Goal: Information Seeking & Learning: Learn about a topic

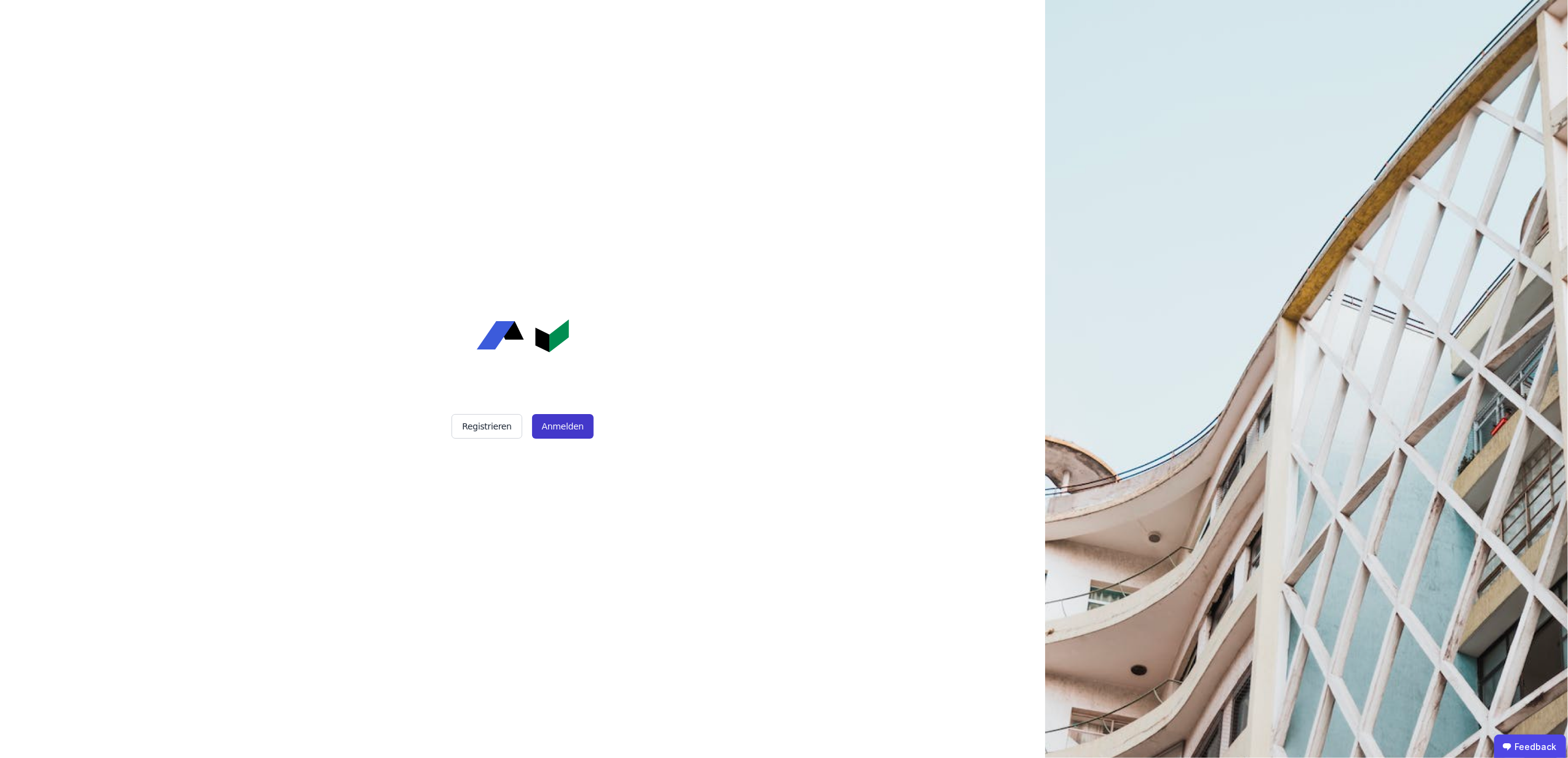
click at [566, 434] on button "Anmelden" at bounding box center [563, 426] width 62 height 25
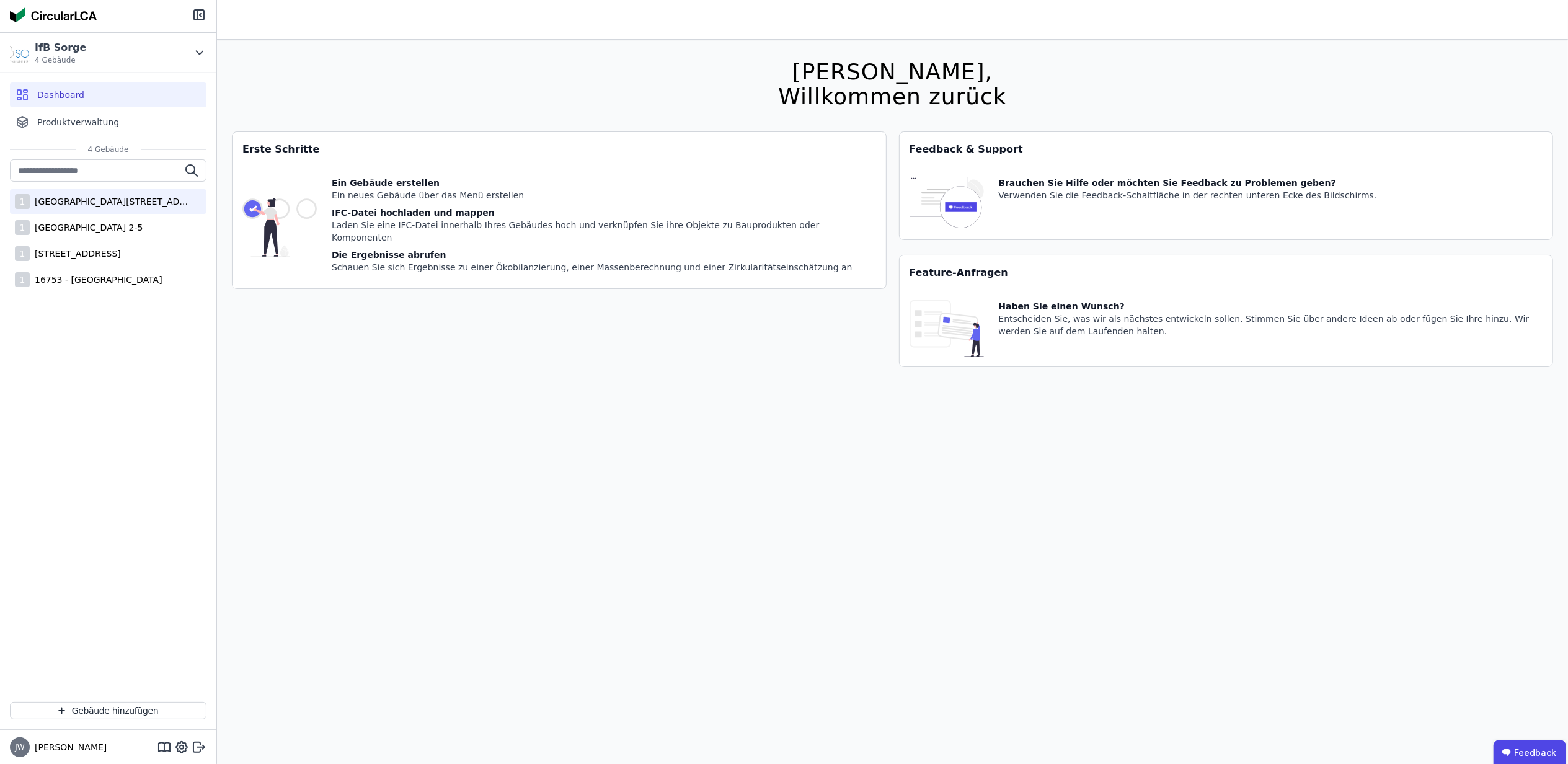
click at [107, 196] on div "[GEOGRAPHIC_DATA][STREET_ADDRESS]" at bounding box center [110, 201] width 161 height 12
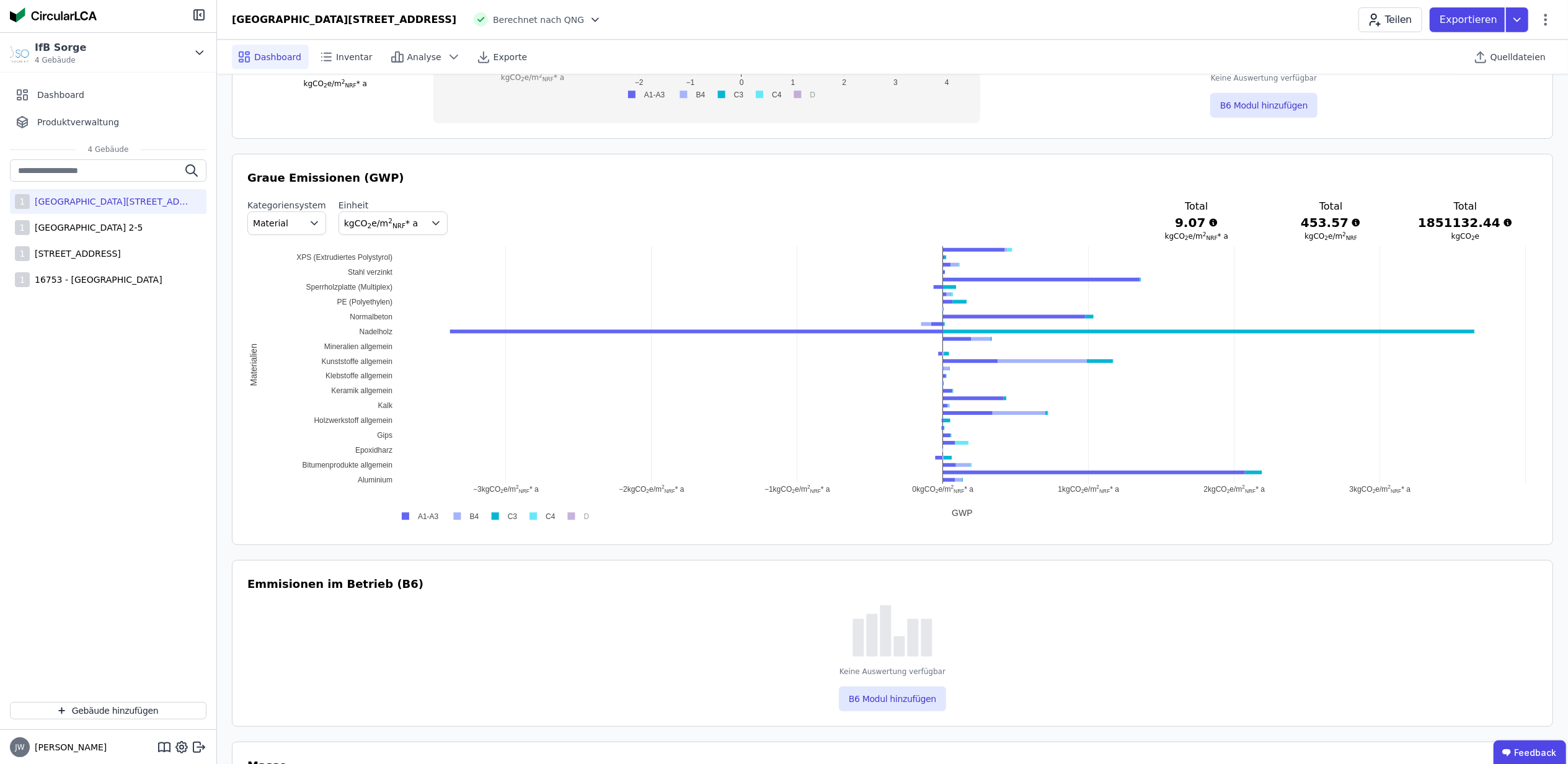
scroll to position [909, 0]
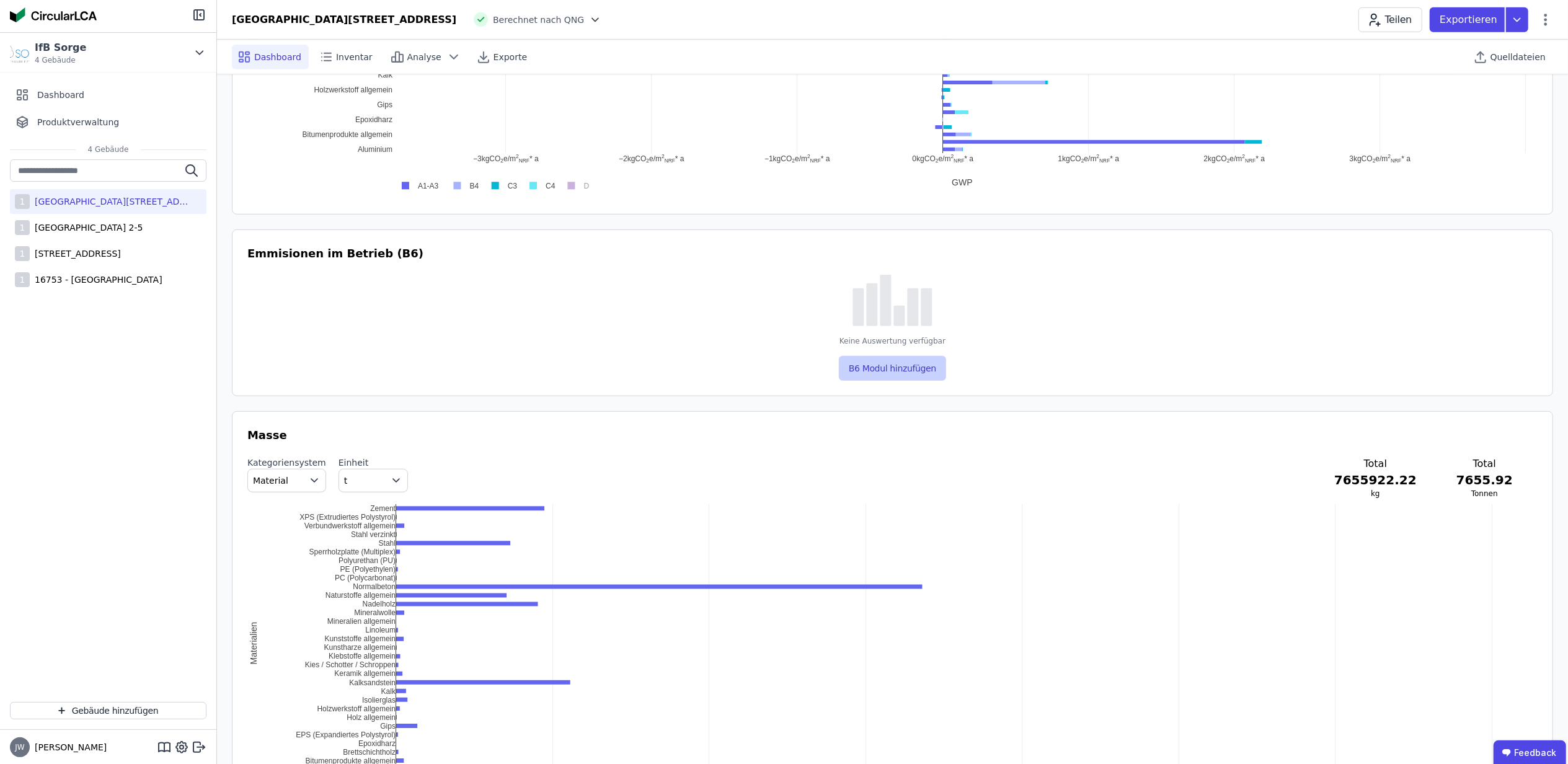
click at [874, 357] on button "B6 Modul hinzufügen" at bounding box center [892, 368] width 107 height 25
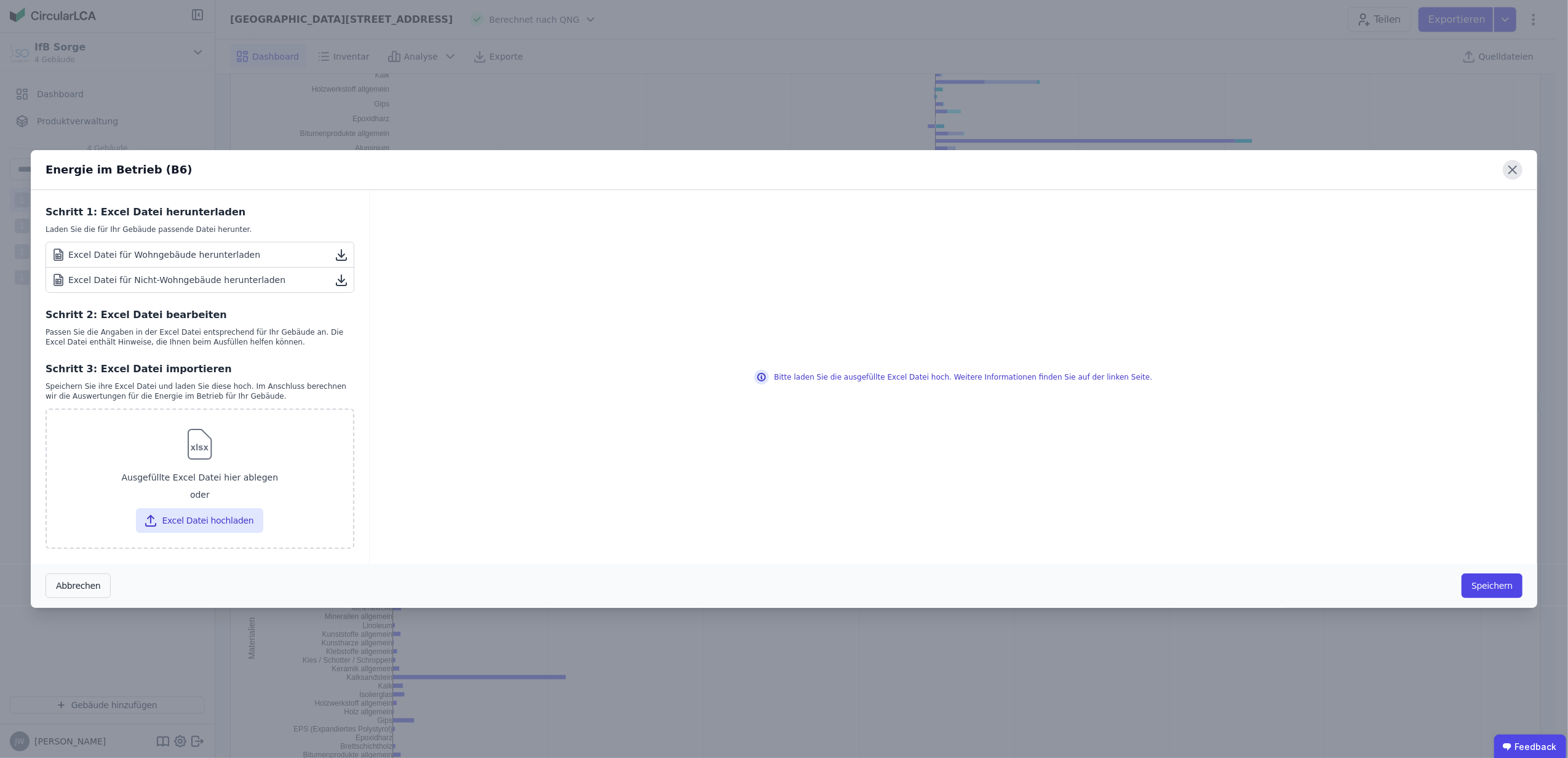
click at [1512, 168] on icon at bounding box center [1512, 169] width 7 height 7
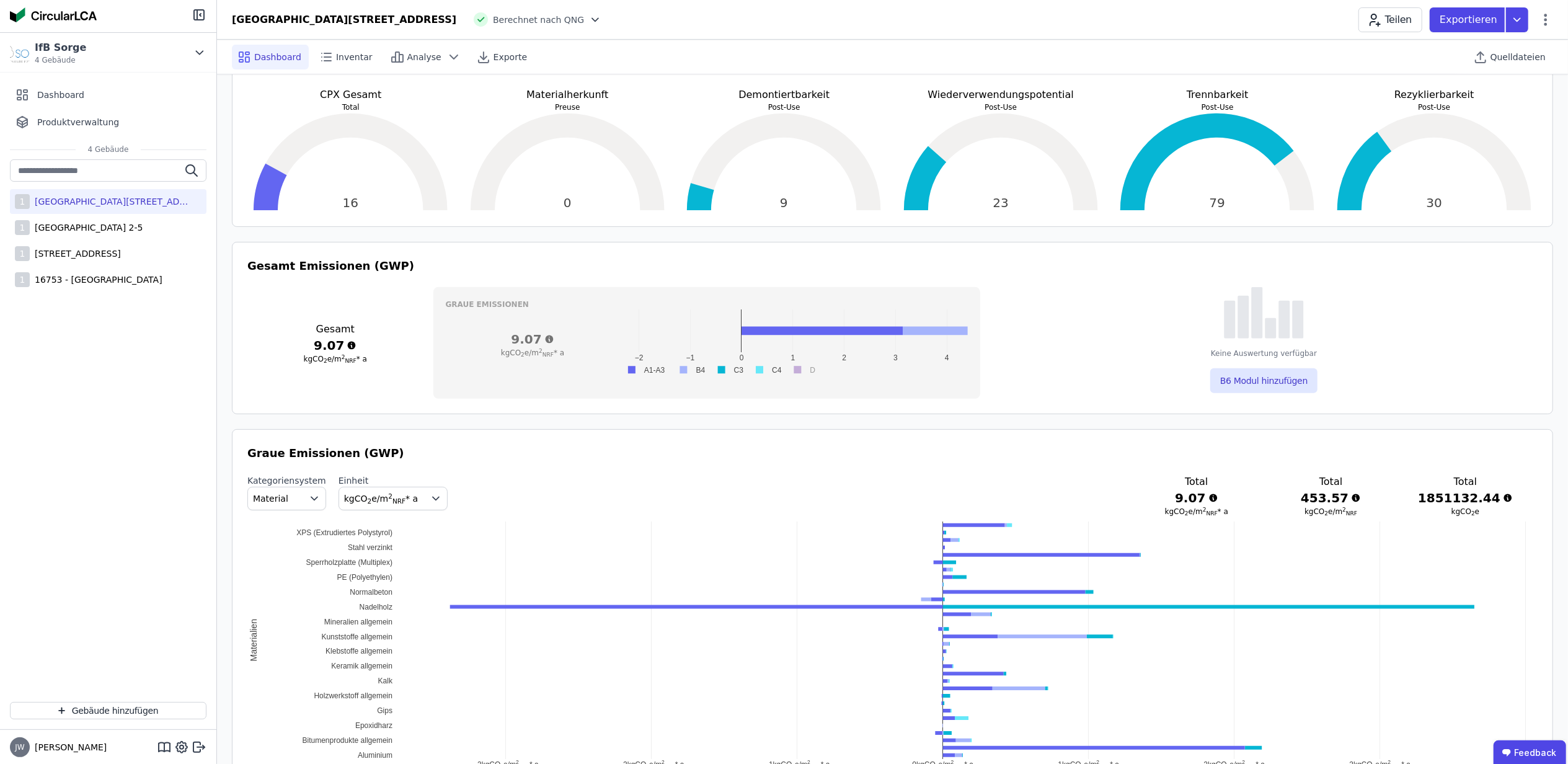
scroll to position [0, 0]
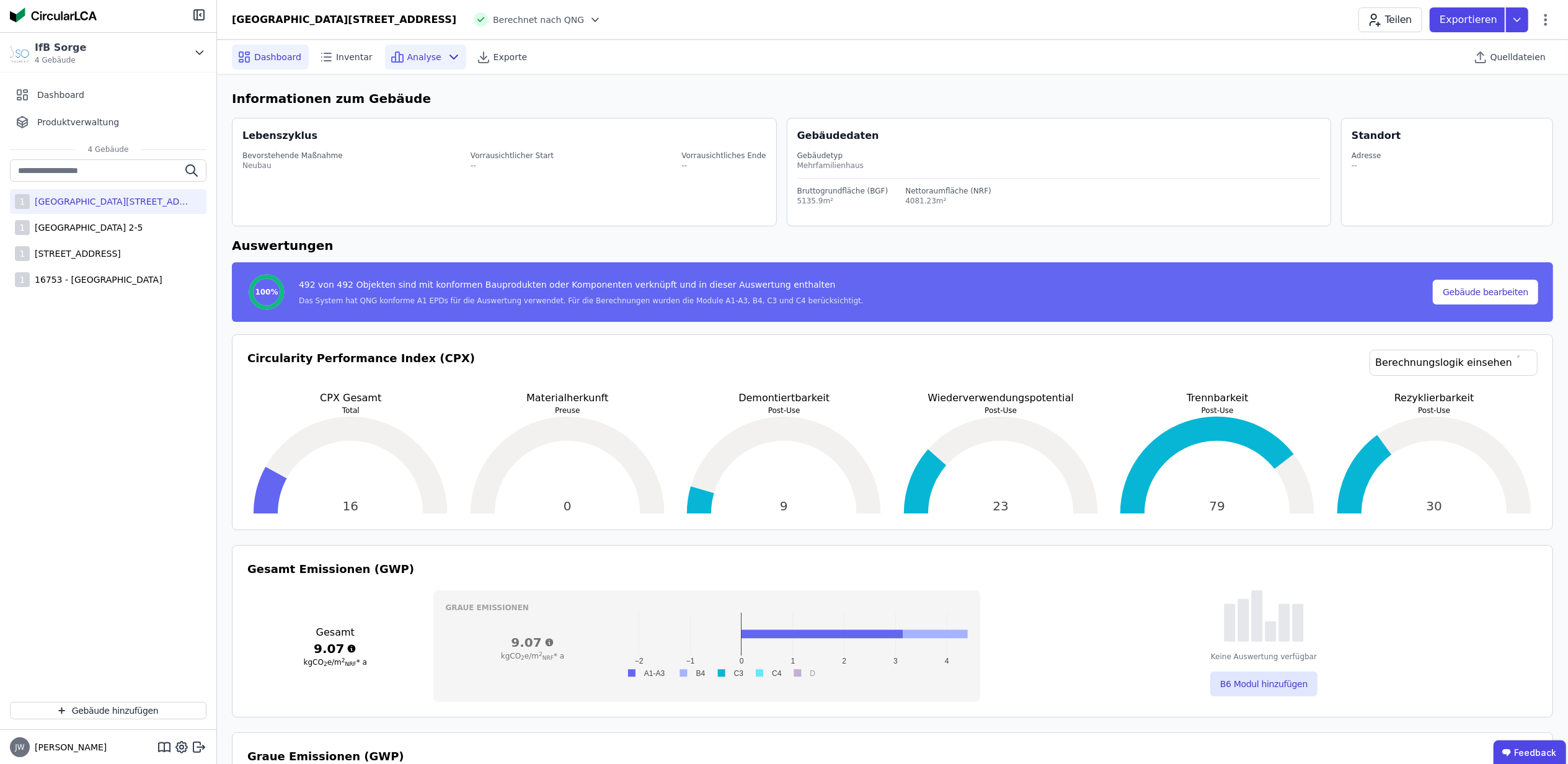
click at [420, 61] on span "Analyse" at bounding box center [424, 57] width 34 height 12
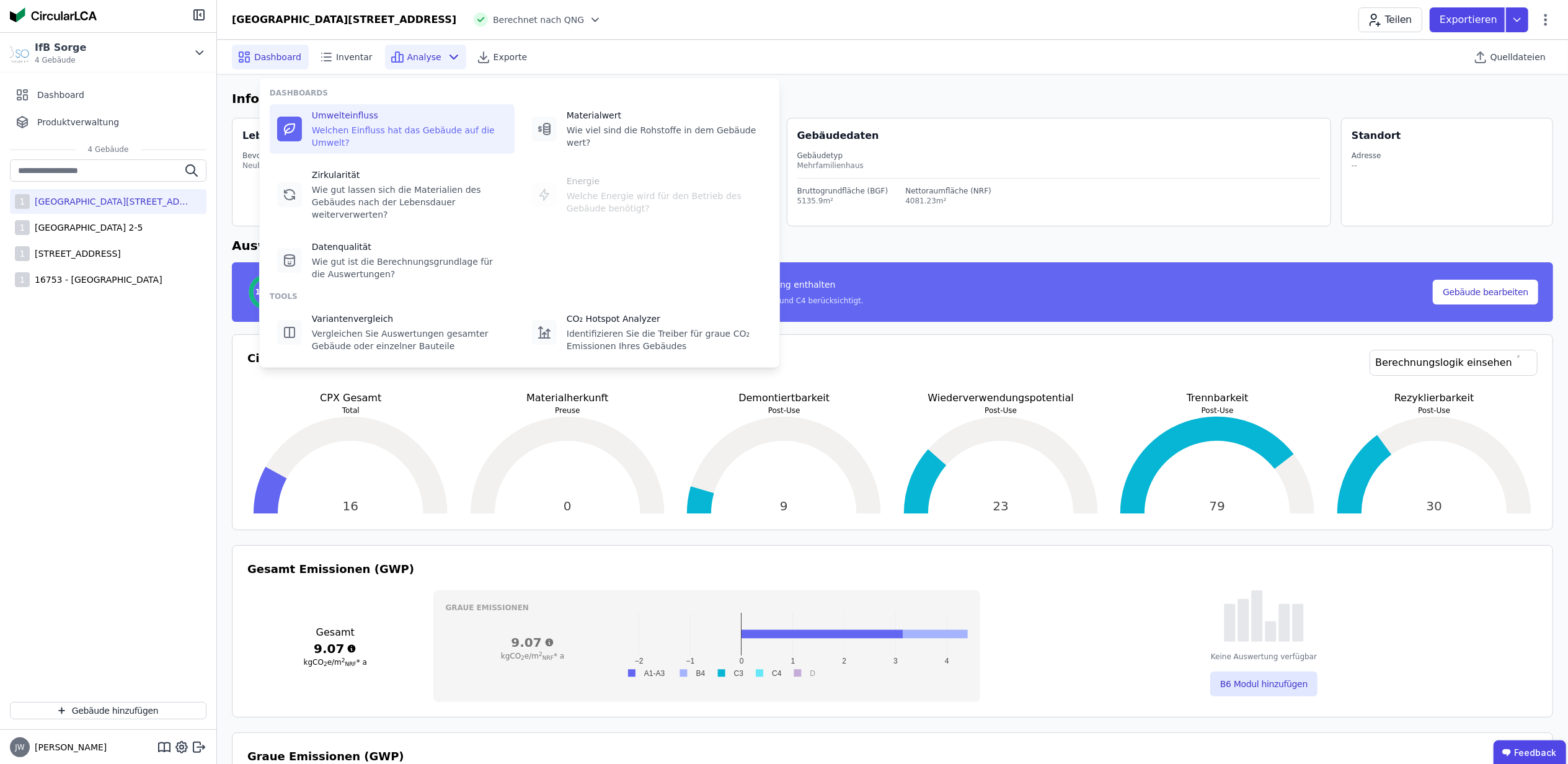
click at [291, 127] on icon at bounding box center [289, 129] width 15 height 15
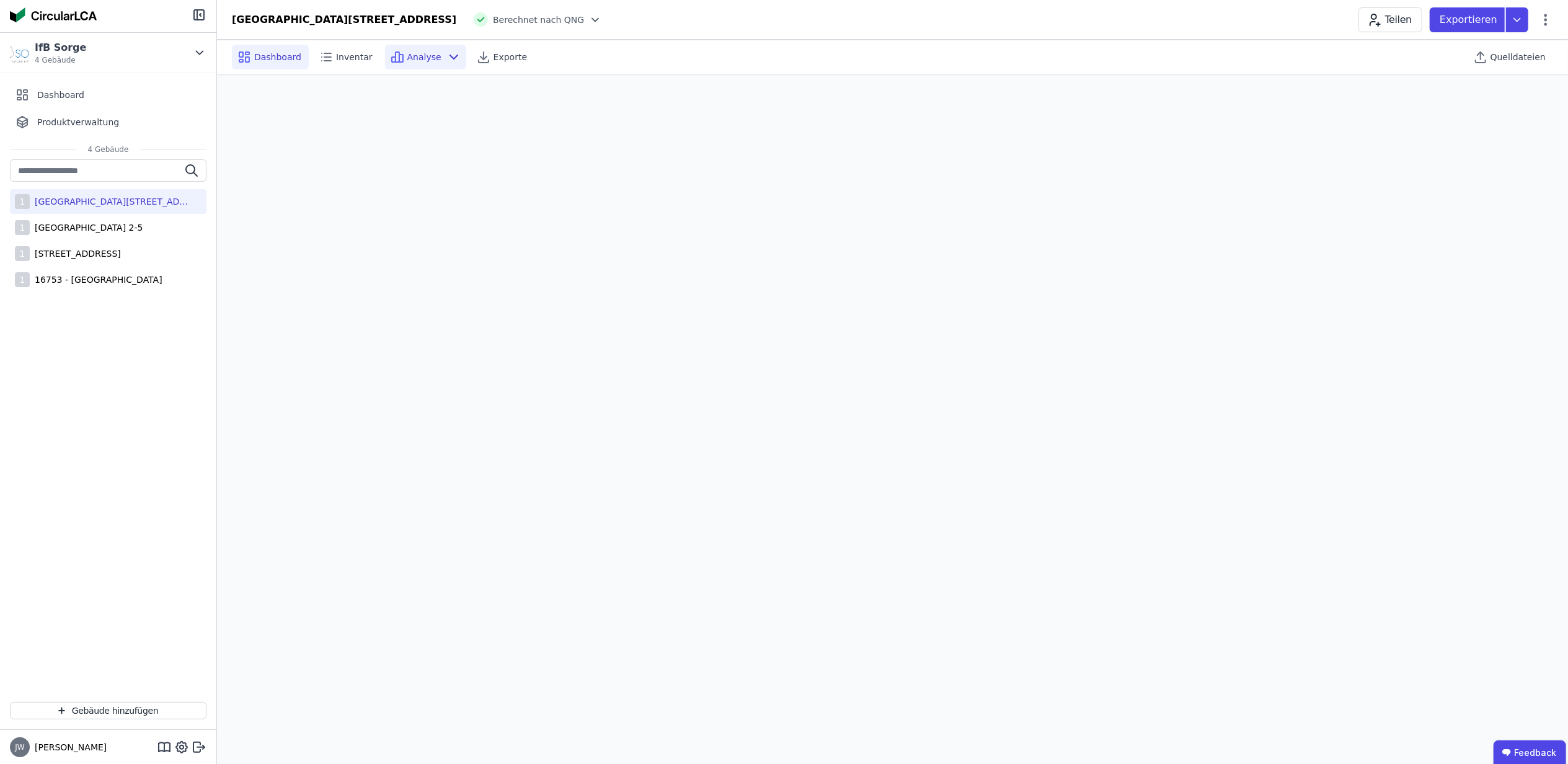
click at [267, 47] on div "Dashboard" at bounding box center [271, 57] width 77 height 25
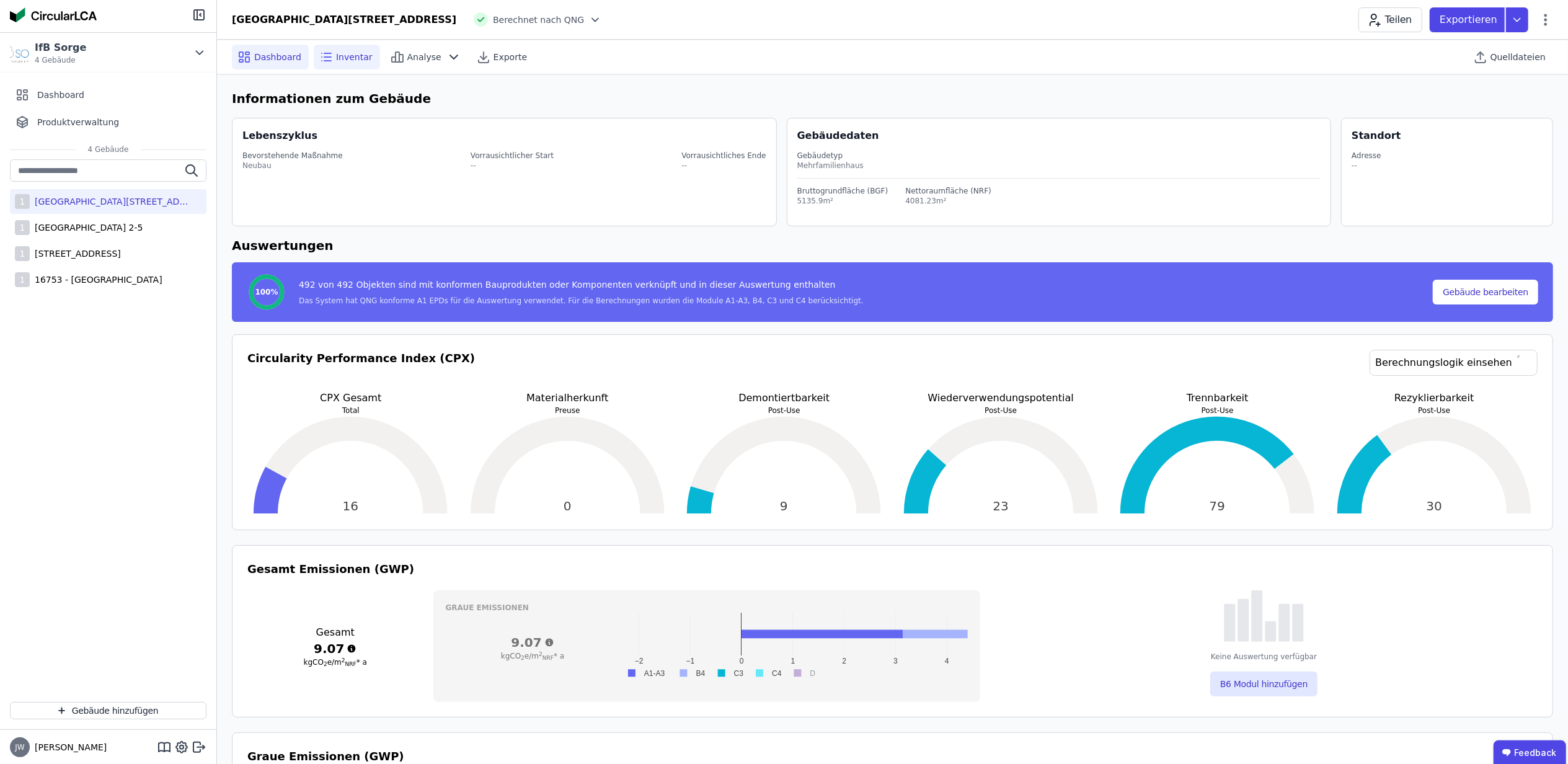
click at [353, 59] on span "Inventar" at bounding box center [354, 57] width 36 height 12
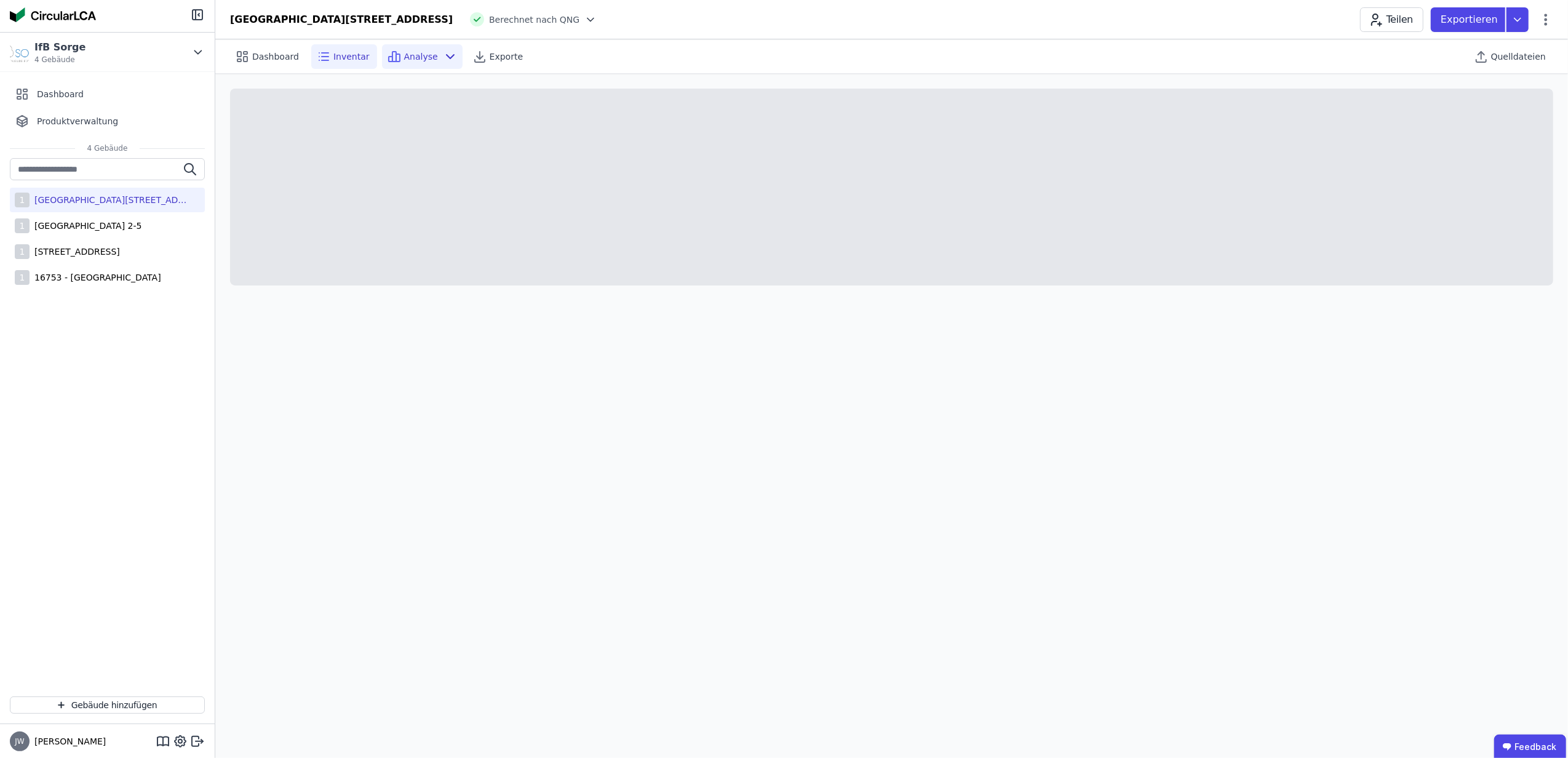
click at [418, 55] on span "Analyse" at bounding box center [421, 56] width 34 height 12
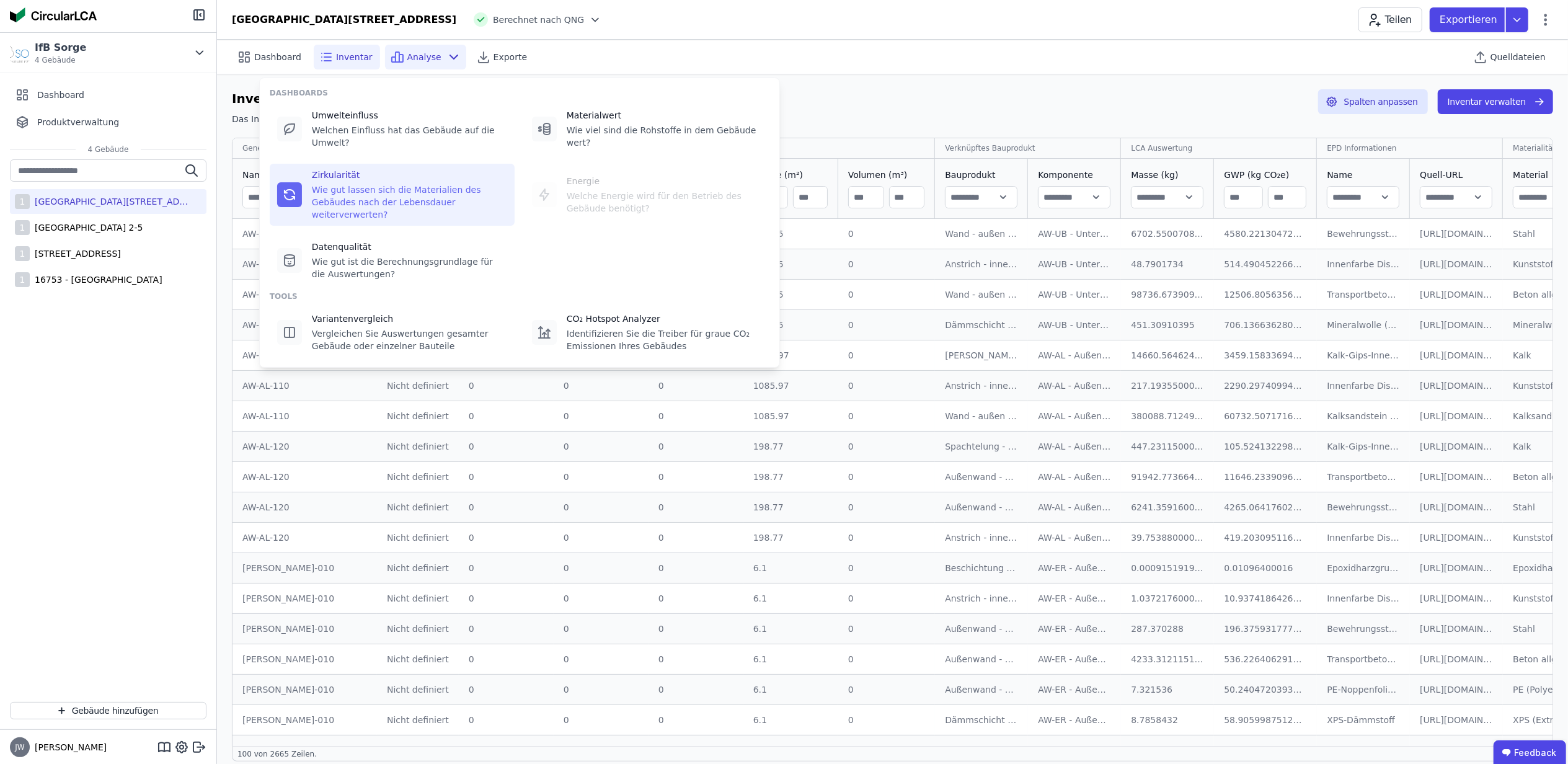
click at [287, 188] on icon at bounding box center [289, 195] width 15 height 15
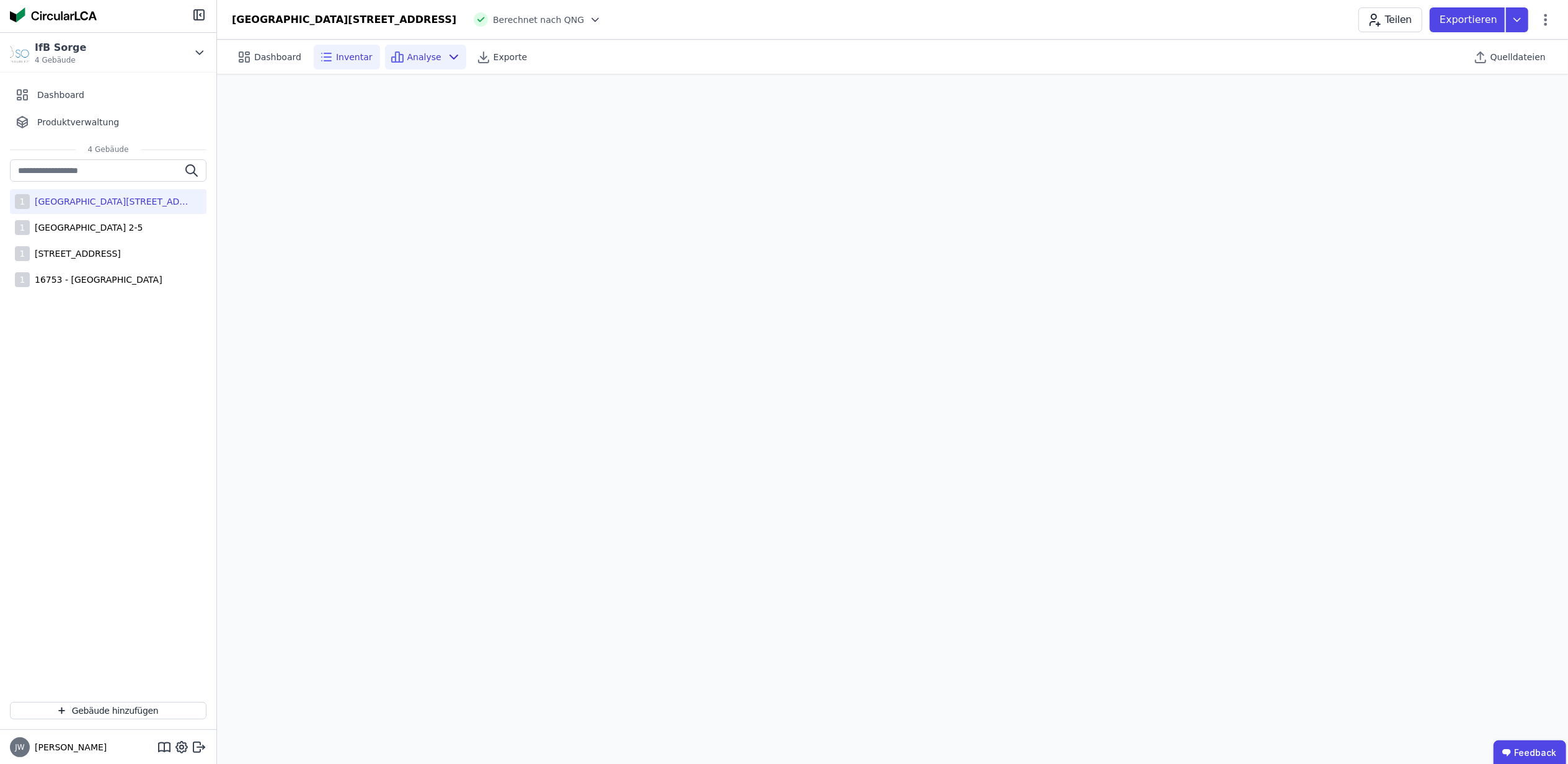
click at [325, 59] on icon at bounding box center [326, 57] width 15 height 15
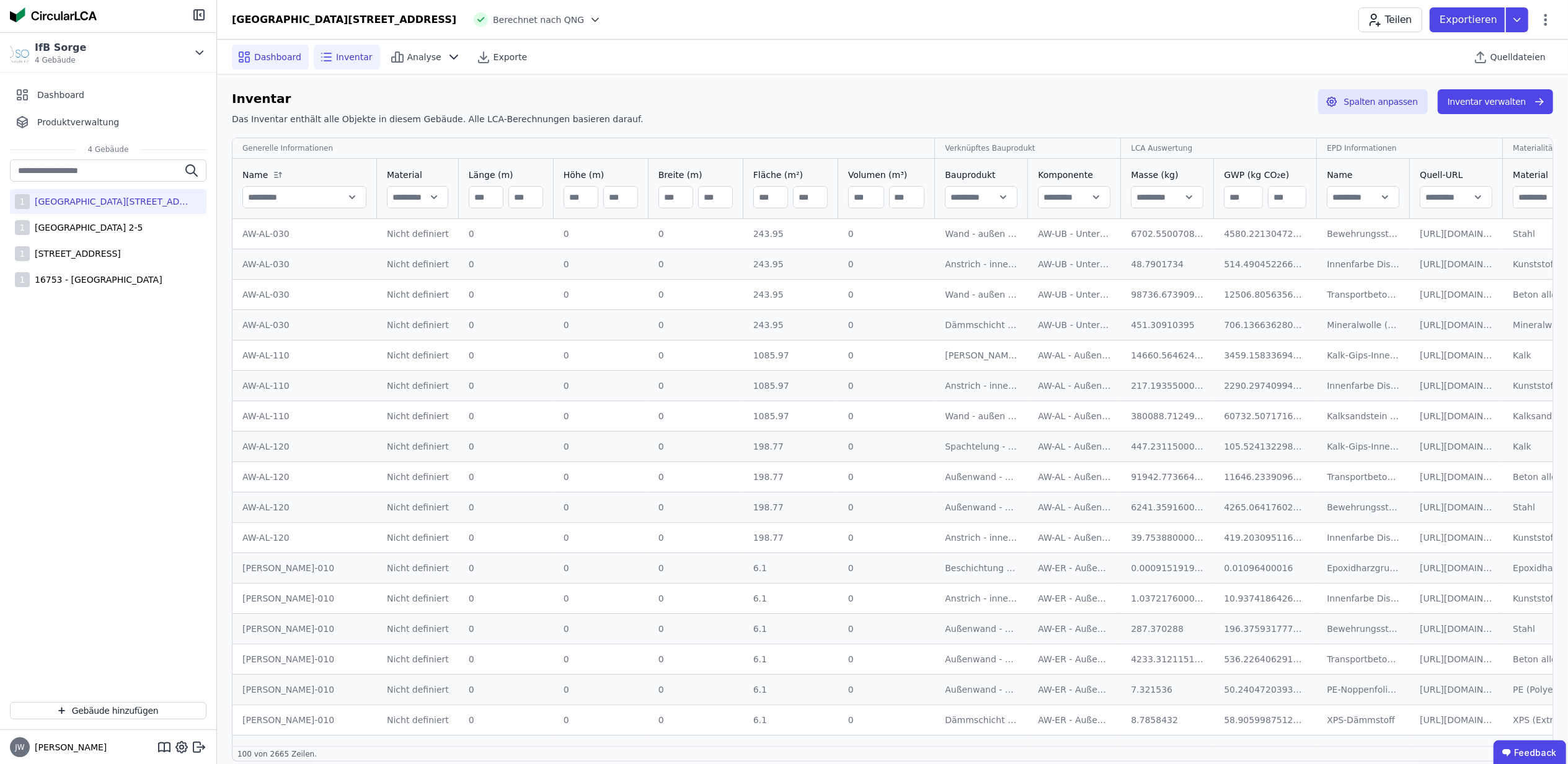
click at [274, 57] on span "Dashboard" at bounding box center [278, 57] width 47 height 12
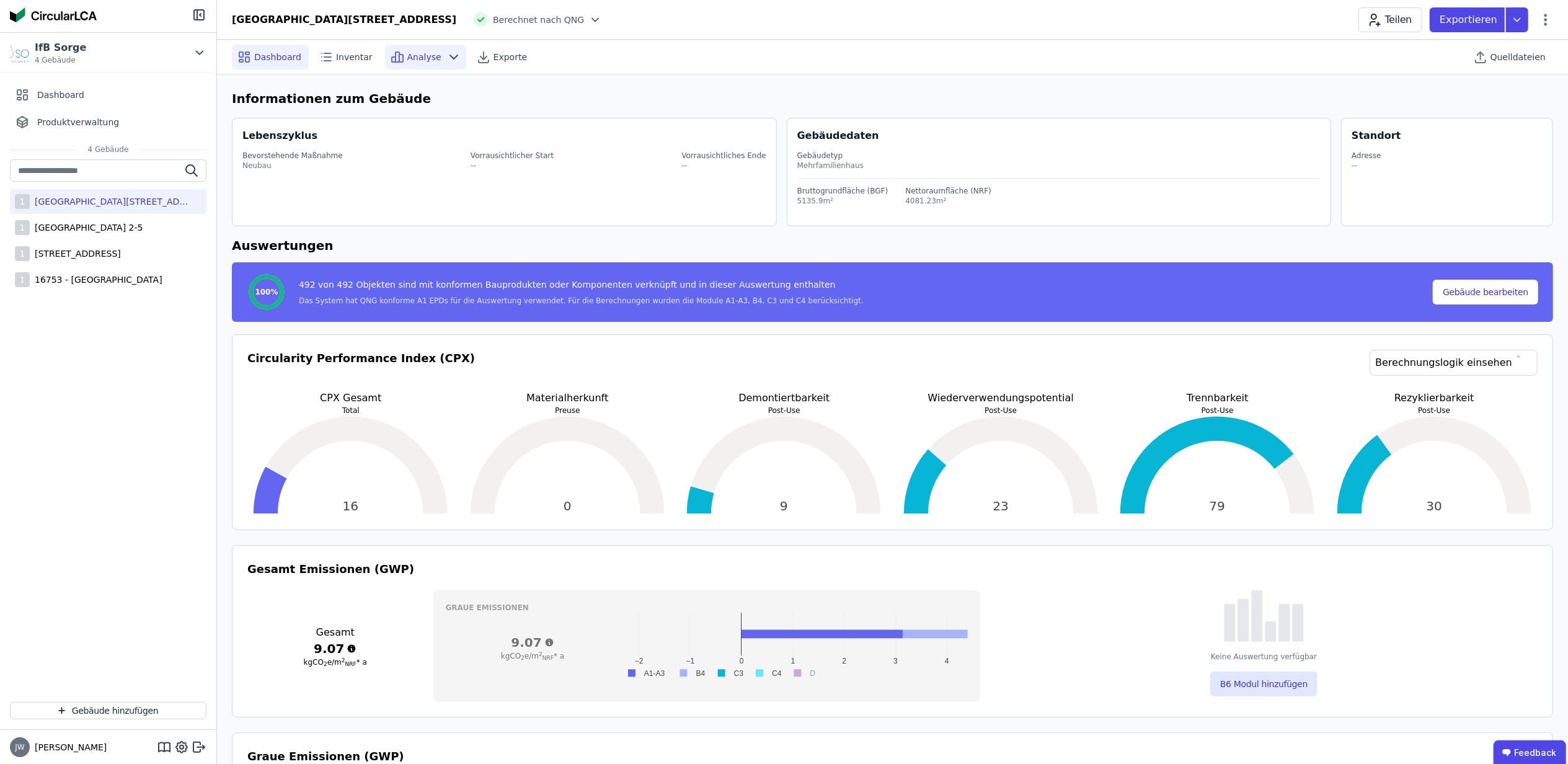
click at [423, 57] on span "Analyse" at bounding box center [424, 57] width 34 height 12
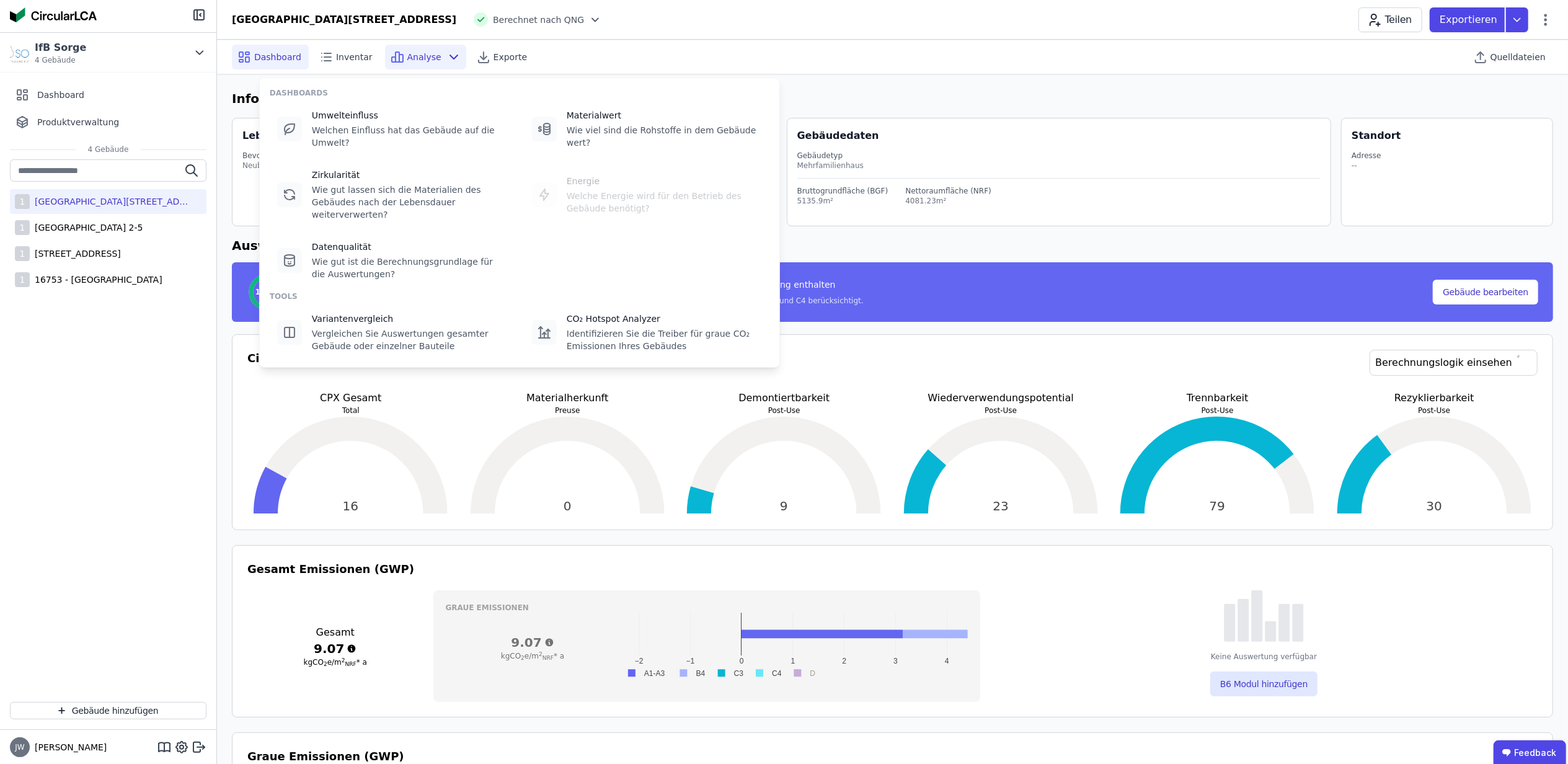
click at [819, 382] on div "Circularity Performance Index (CPX) Berechnungslogik einsehen" at bounding box center [893, 370] width 1290 height 41
